Goal: Transaction & Acquisition: Purchase product/service

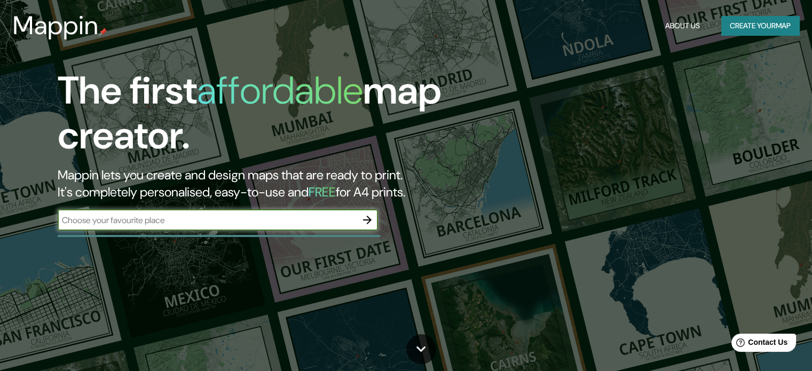
click at [309, 219] on input "text" at bounding box center [207, 220] width 299 height 12
type input "tepeji"
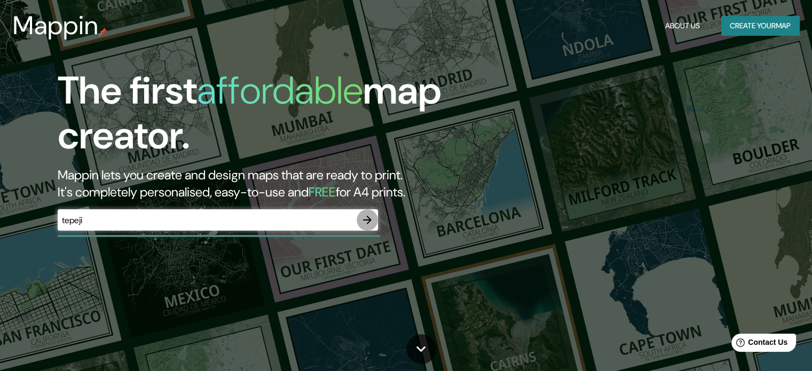
click at [372, 222] on icon "button" at bounding box center [367, 220] width 13 height 13
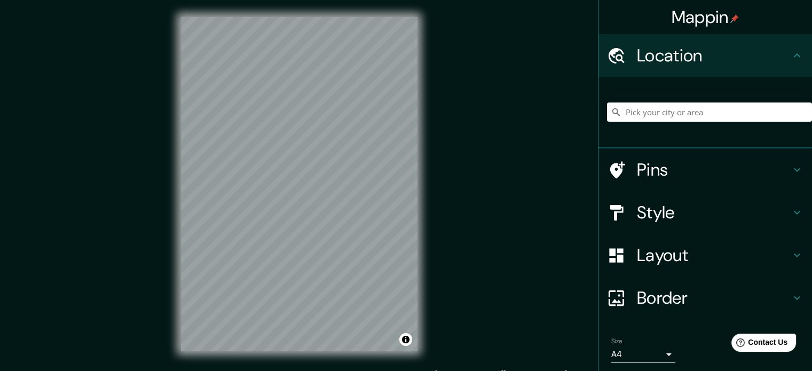
click at [420, 237] on div "© Mapbox © OpenStreetMap Improve this map" at bounding box center [299, 184] width 271 height 368
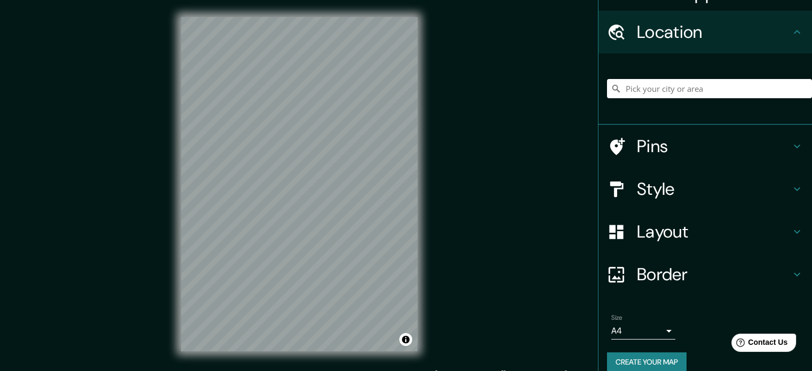
scroll to position [36, 0]
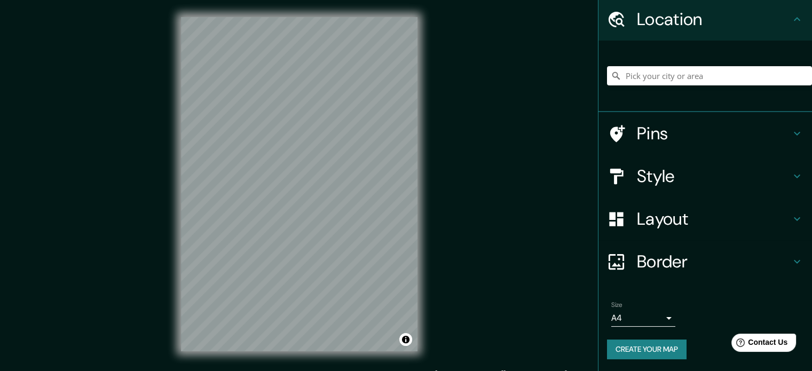
click at [720, 226] on h4 "Layout" at bounding box center [714, 218] width 154 height 21
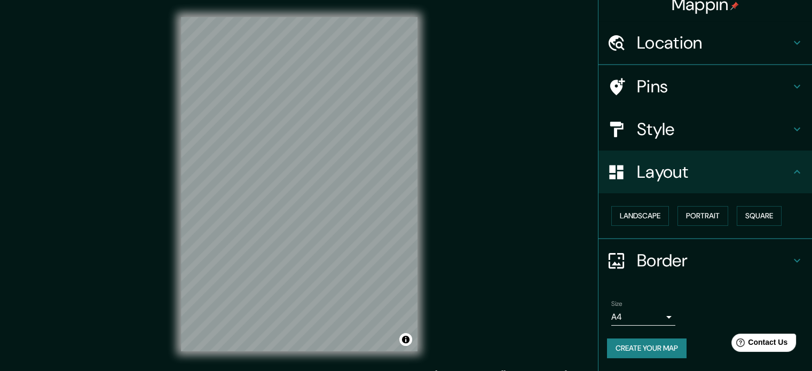
scroll to position [12, 0]
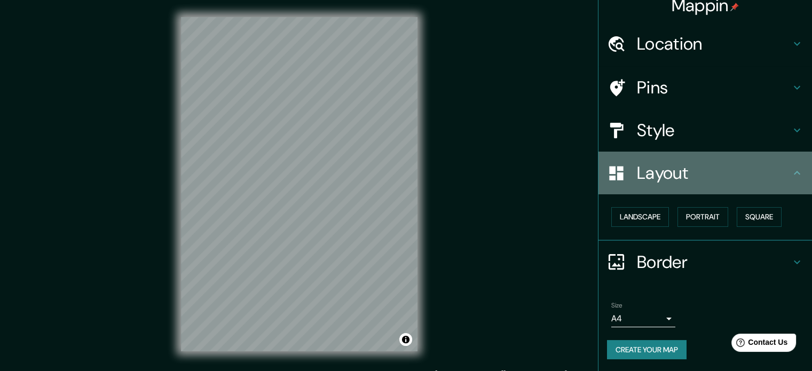
click at [684, 183] on h4 "Layout" at bounding box center [714, 172] width 154 height 21
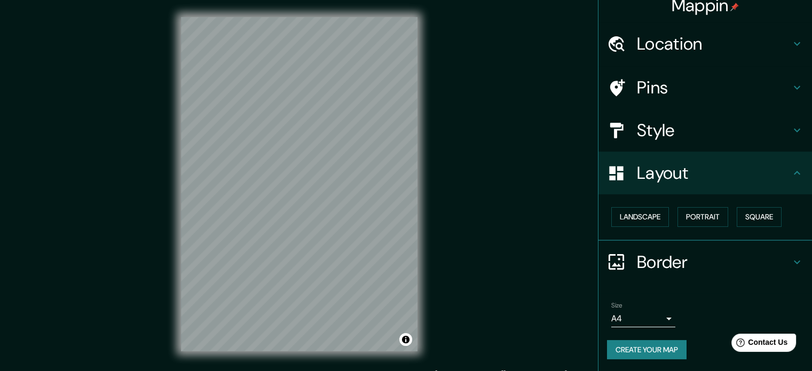
click at [776, 167] on h4 "Layout" at bounding box center [714, 172] width 154 height 21
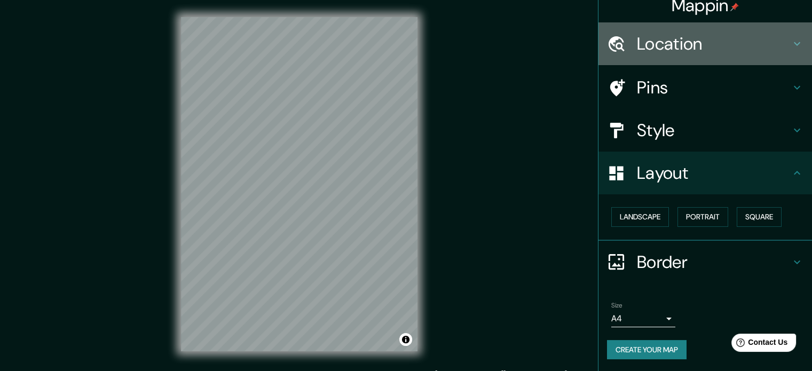
click at [771, 38] on h4 "Location" at bounding box center [714, 43] width 154 height 21
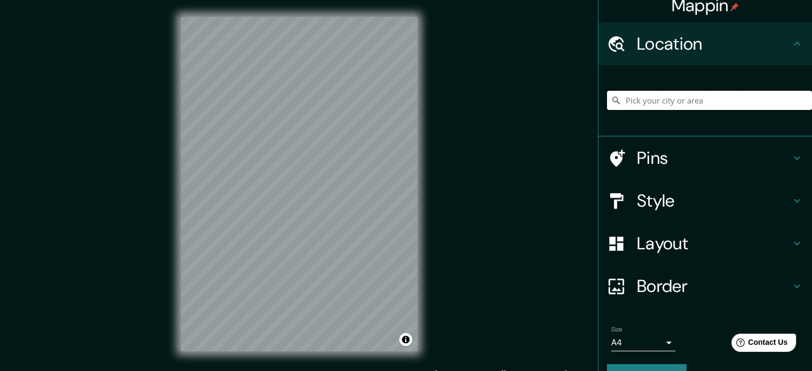
click at [688, 100] on input "Pick your city or area" at bounding box center [709, 100] width 205 height 19
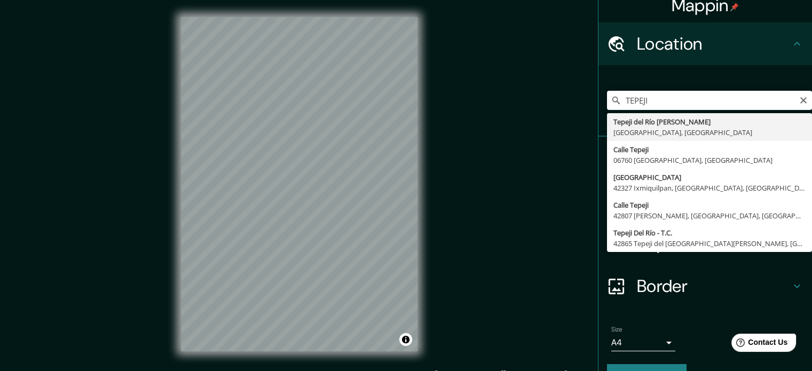
type input "Tepeji del Río [PERSON_NAME], [GEOGRAPHIC_DATA], [GEOGRAPHIC_DATA]"
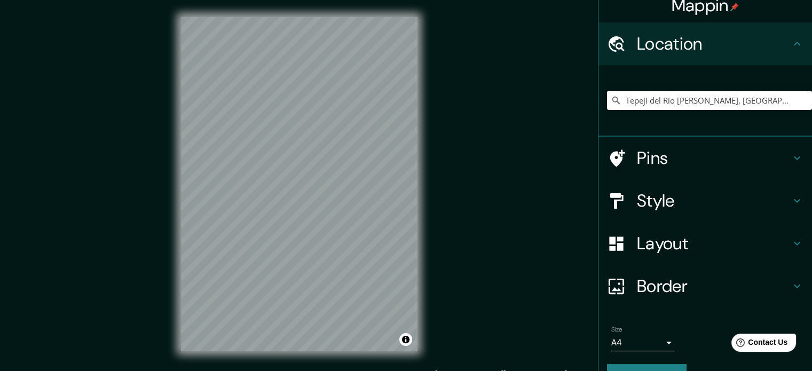
click at [307, 359] on div "© Mapbox © OpenStreetMap Improve this map" at bounding box center [299, 184] width 271 height 368
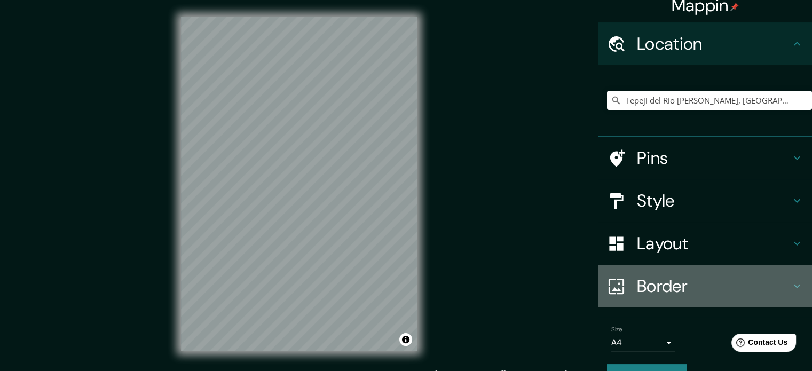
click at [647, 291] on h4 "Border" at bounding box center [714, 286] width 154 height 21
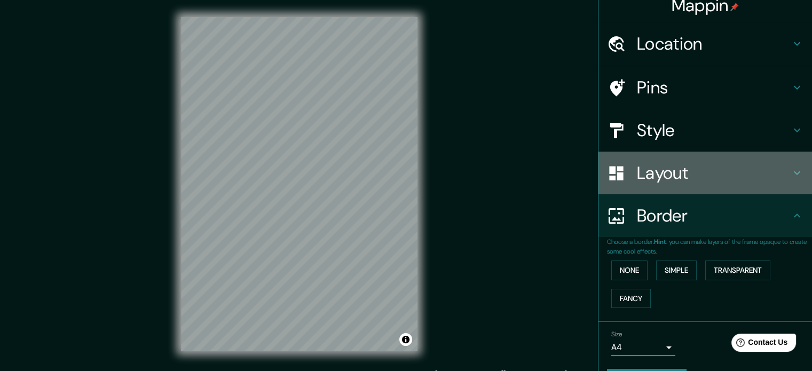
click at [654, 174] on h4 "Layout" at bounding box center [714, 172] width 154 height 21
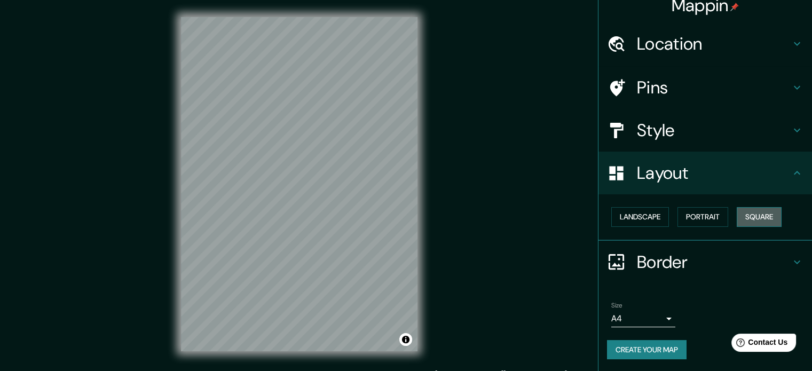
click at [750, 210] on button "Square" at bounding box center [759, 217] width 45 height 20
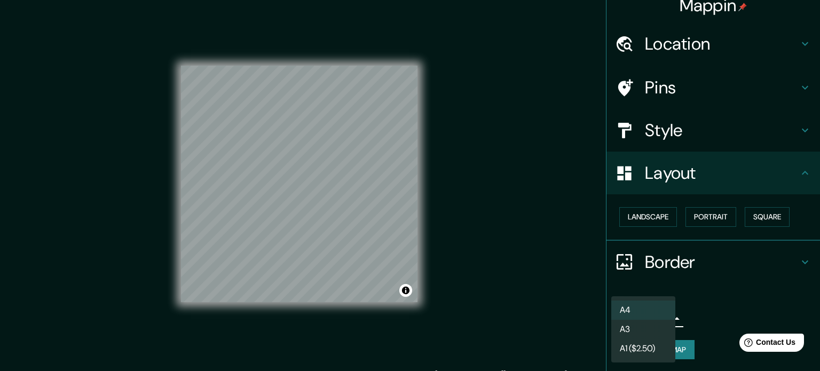
click at [651, 313] on body "Mappin Location [GEOGRAPHIC_DATA][PERSON_NAME], [GEOGRAPHIC_DATA], [GEOGRAPHIC_…" at bounding box center [410, 185] width 820 height 371
click at [651, 313] on li "A4" at bounding box center [643, 310] width 64 height 19
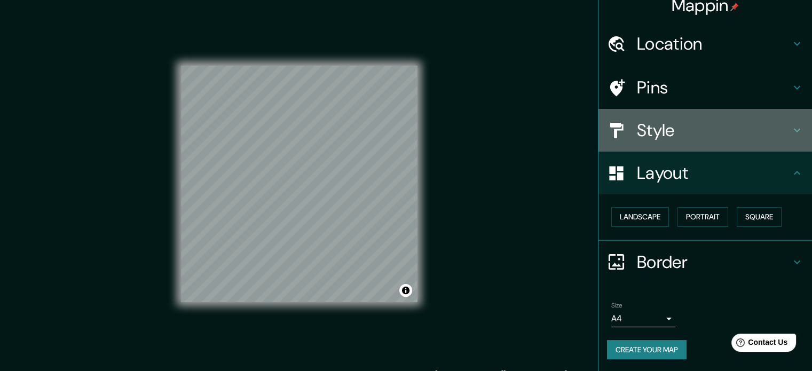
click at [694, 141] on div "Style" at bounding box center [706, 130] width 214 height 43
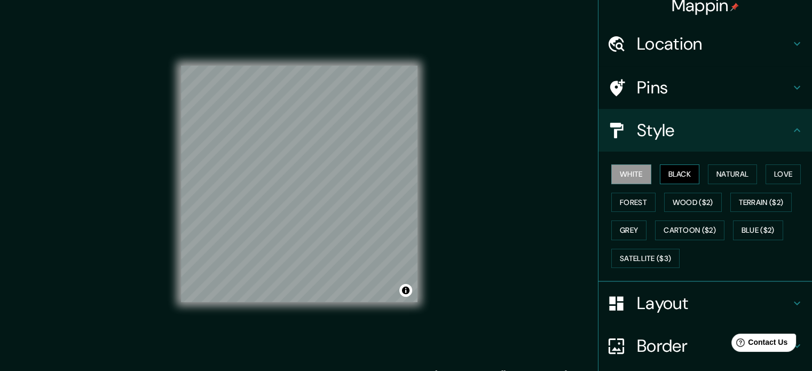
click at [660, 174] on button "Black" at bounding box center [680, 174] width 40 height 20
click at [619, 174] on button "White" at bounding box center [631, 174] width 40 height 20
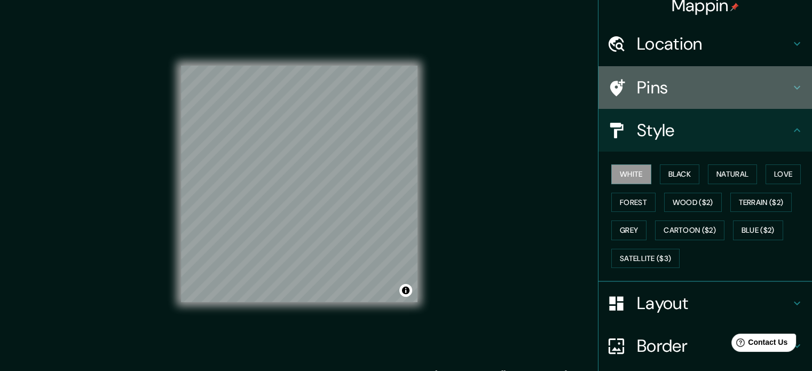
click at [681, 83] on h4 "Pins" at bounding box center [714, 87] width 154 height 21
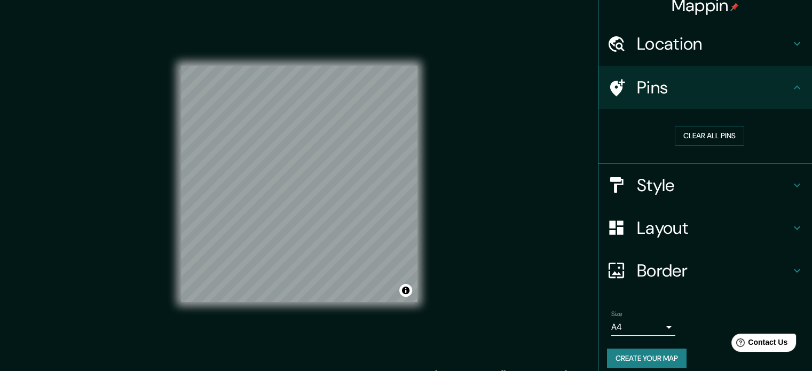
click at [632, 356] on button "Create your map" at bounding box center [647, 359] width 80 height 20
